Goal: Information Seeking & Learning: Learn about a topic

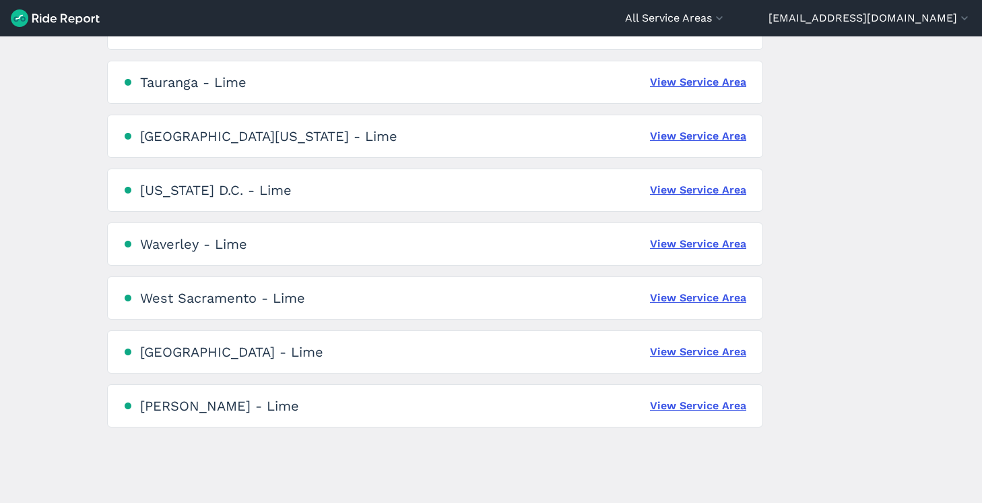
scroll to position [3099, 0]
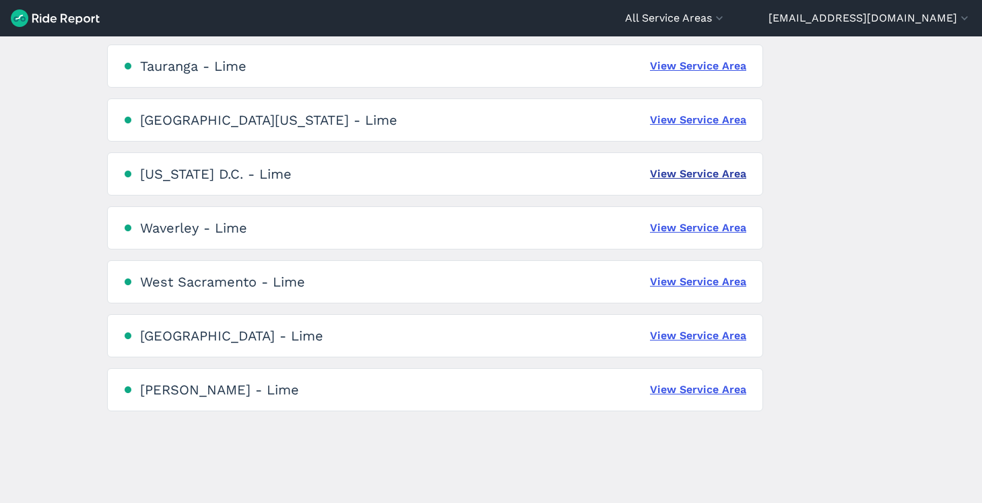
click at [700, 176] on link "View Service Area" at bounding box center [698, 174] width 96 height 16
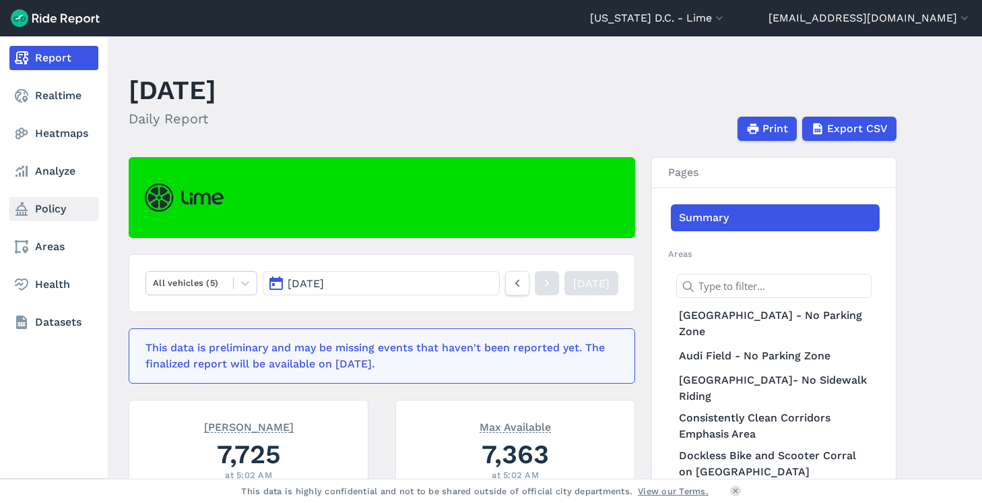
click at [29, 199] on link "Policy" at bounding box center [53, 209] width 89 height 24
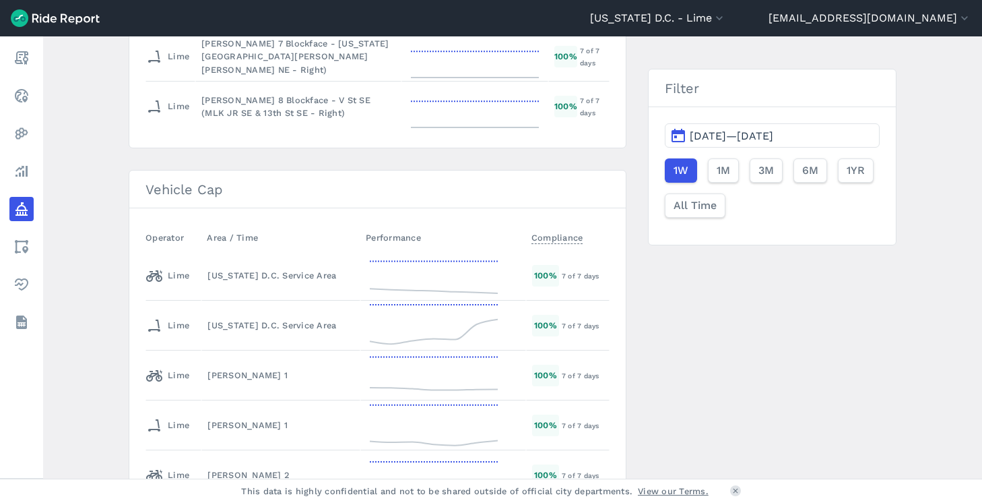
scroll to position [2218, 0]
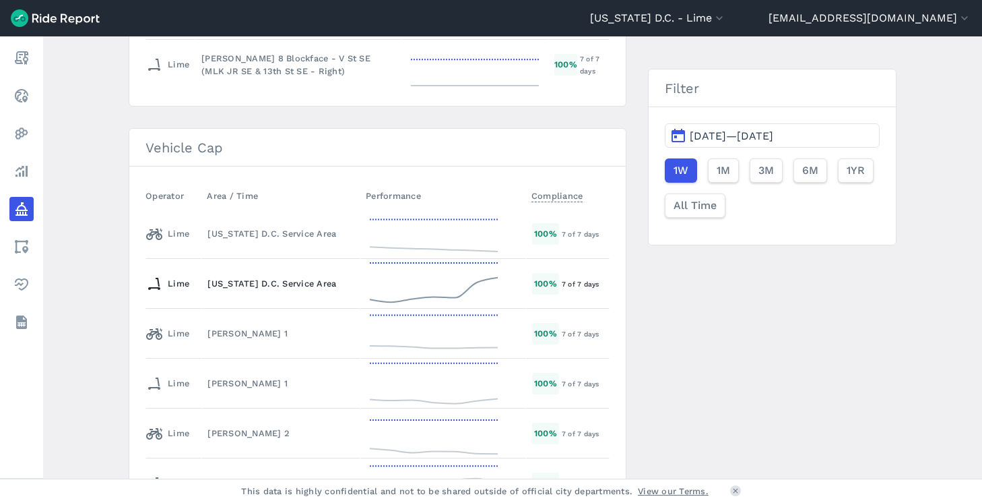
click at [336, 279] on div "[US_STATE] D.C. Service Area" at bounding box center [280, 283] width 147 height 13
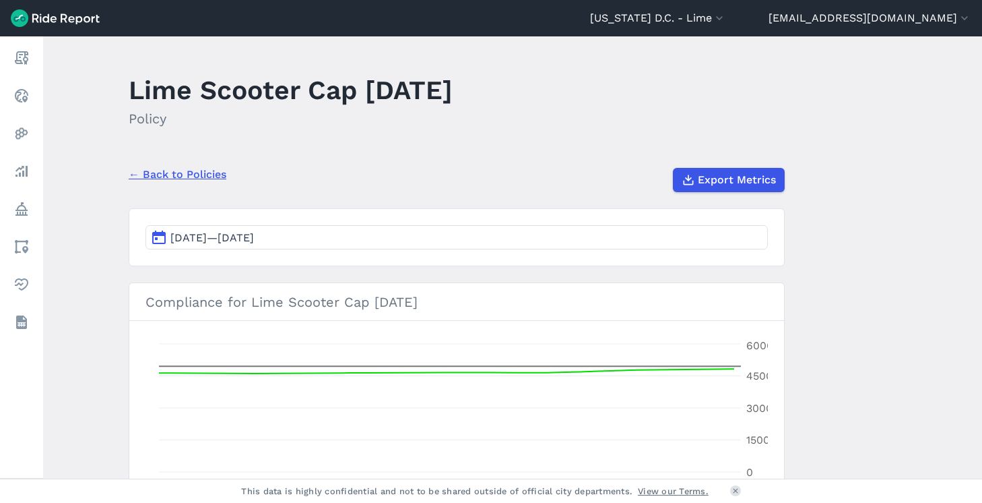
scroll to position [120, 0]
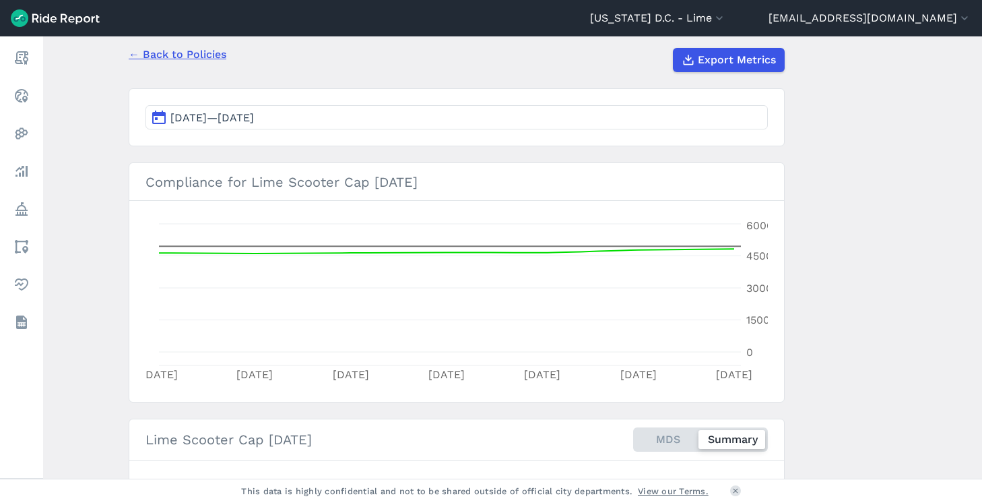
click at [152, 51] on link "← Back to Policies" at bounding box center [178, 54] width 98 height 16
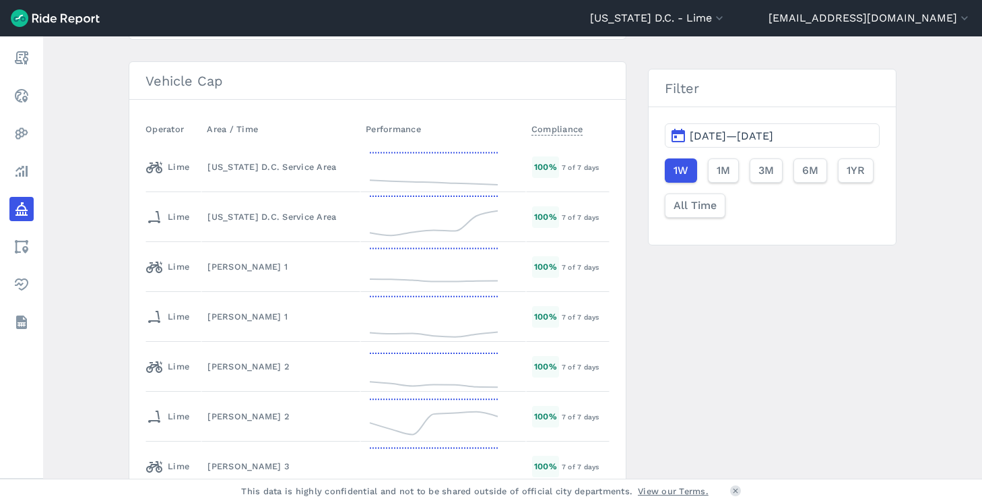
scroll to position [2274, 0]
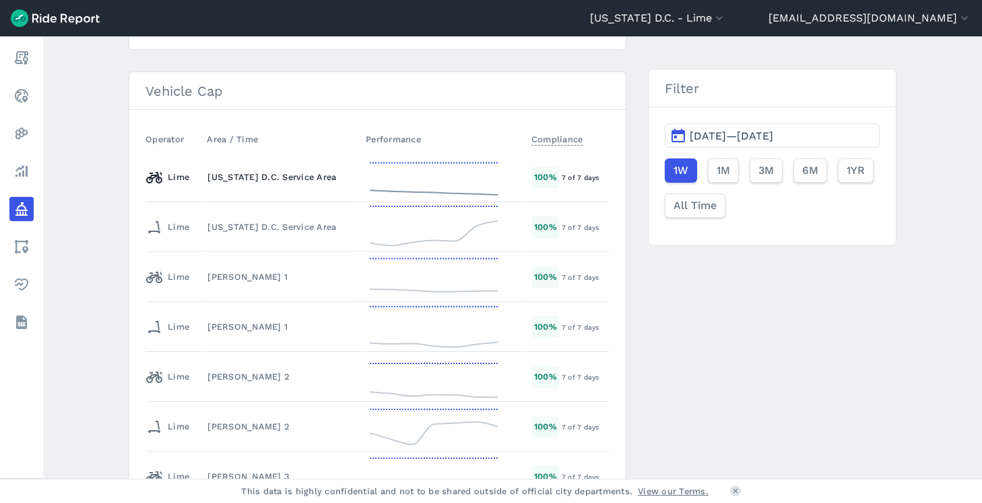
click at [281, 170] on div "[US_STATE] D.C. Service Area" at bounding box center [280, 176] width 147 height 13
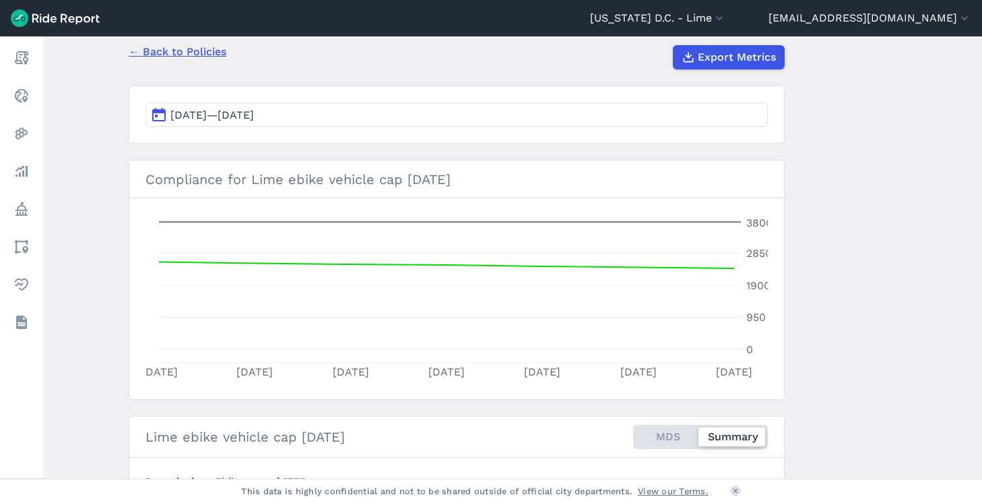
scroll to position [121, 0]
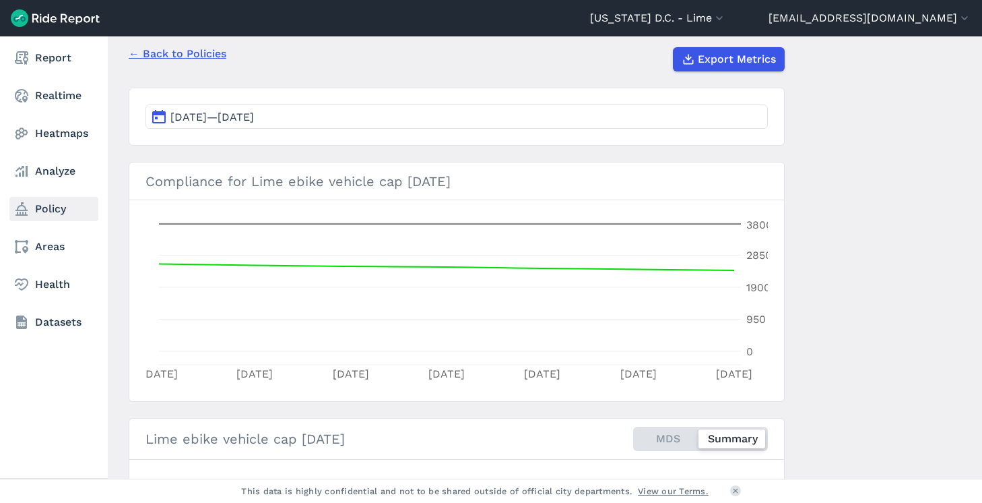
click at [26, 207] on icon at bounding box center [21, 209] width 16 height 16
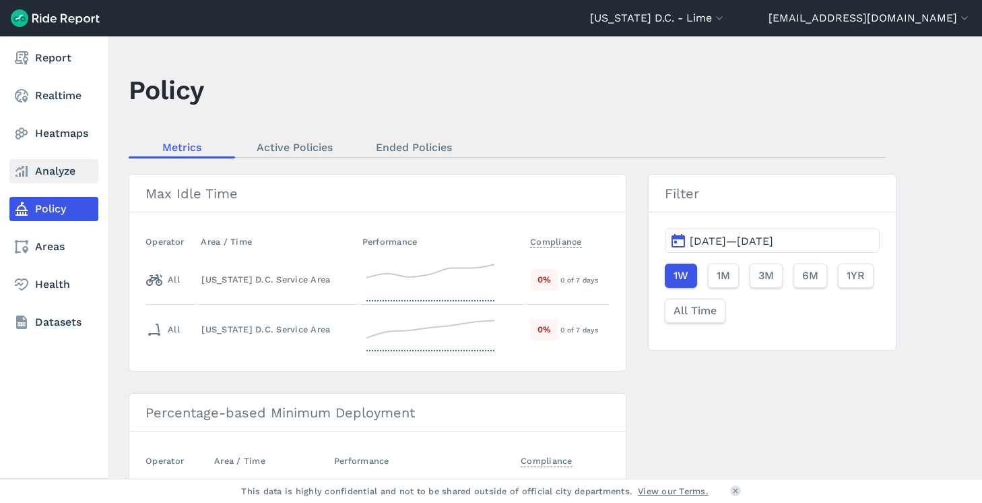
click at [11, 169] on link "Analyze" at bounding box center [53, 171] width 89 height 24
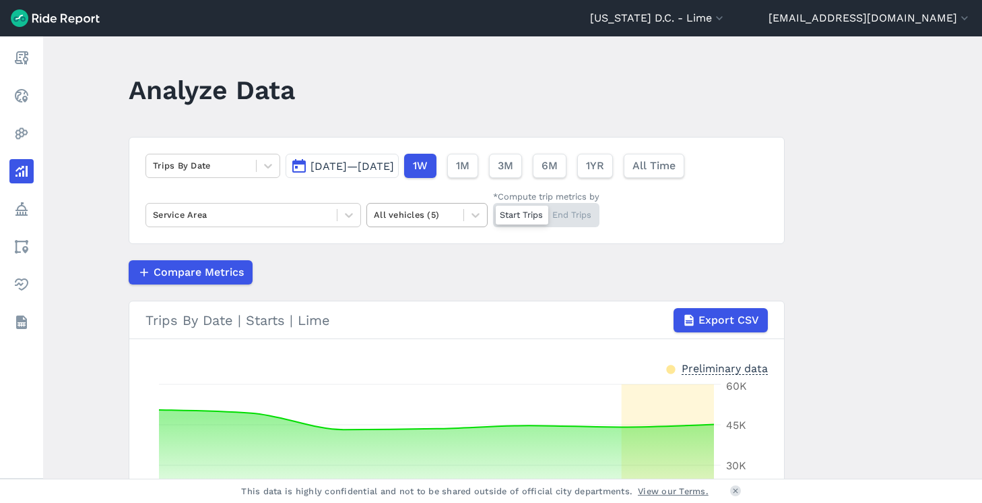
click at [385, 216] on div at bounding box center [415, 214] width 83 height 15
click at [406, 271] on div "E-Bikes" at bounding box center [426, 271] width 121 height 24
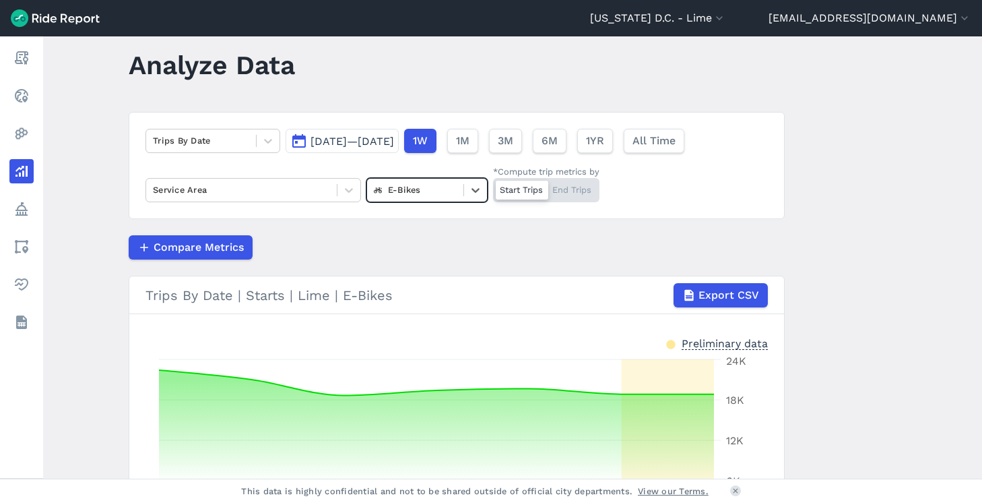
scroll to position [191, 0]
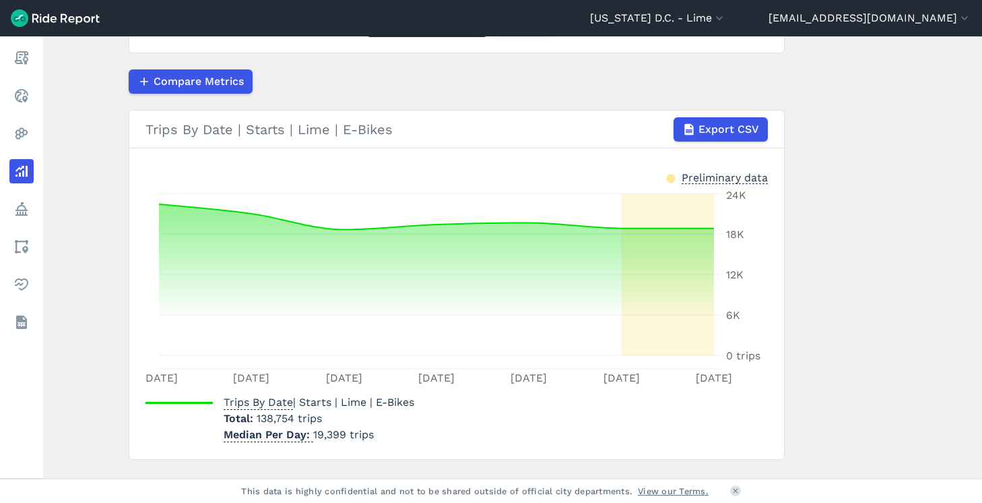
click at [785, 28] on header "[US_STATE] D.C. - [GEOGRAPHIC_DATA] All Service Areas [GEOGRAPHIC_DATA], [GEOGR…" at bounding box center [491, 18] width 982 height 36
click at [726, 21] on button "[US_STATE] D.C. - Lime" at bounding box center [658, 18] width 136 height 16
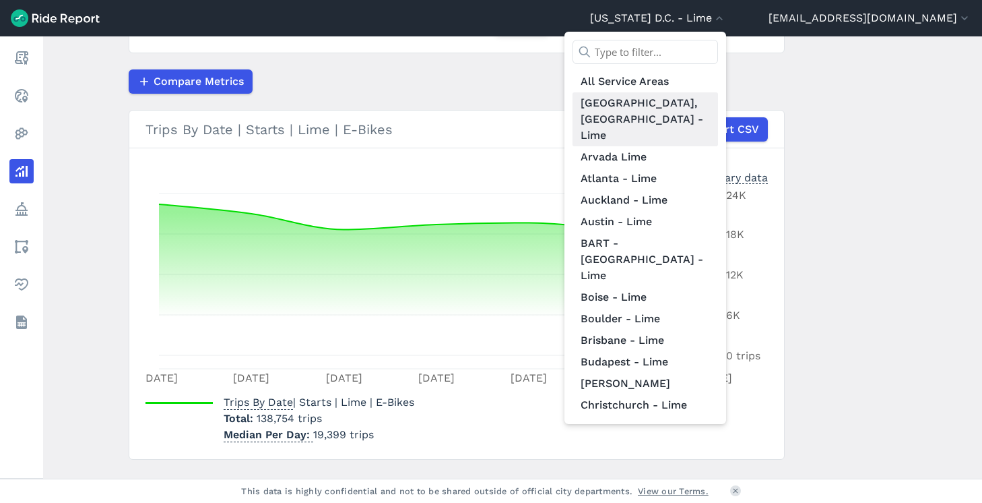
click at [718, 102] on link "[GEOGRAPHIC_DATA], [GEOGRAPHIC_DATA] - Lime" at bounding box center [646, 119] width 146 height 54
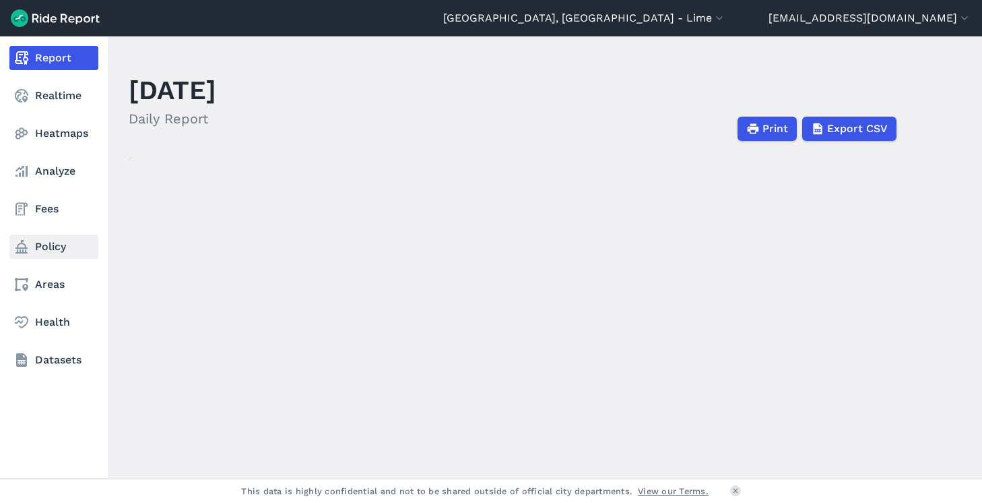
click at [33, 249] on link "Policy" at bounding box center [53, 246] width 89 height 24
